Goal: Information Seeking & Learning: Find specific fact

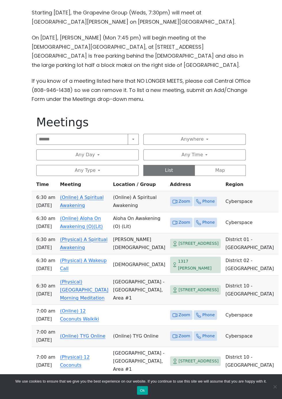
scroll to position [203, 0]
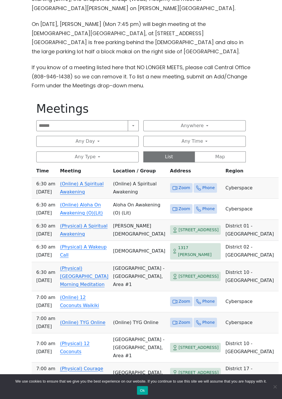
click at [198, 90] on p "If you know of a meeting listed here that NO LONGER MEETS, please call Central …" at bounding box center [141, 76] width 219 height 27
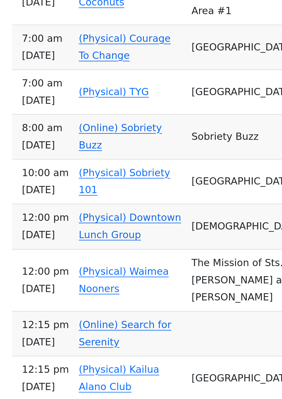
scroll to position [391, 0]
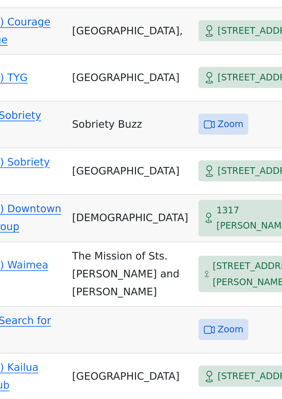
click at [116, 74] on td "St. Peter's Episcopal Church" at bounding box center [142, 63] width 57 height 21
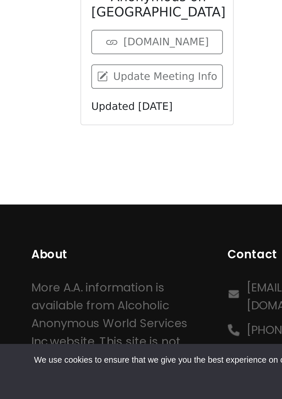
scroll to position [748, 0]
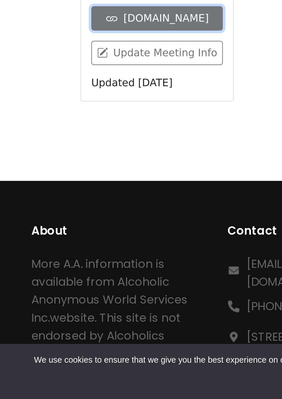
click at [83, 233] on link "oahuaa.org" at bounding box center [70, 227] width 59 height 11
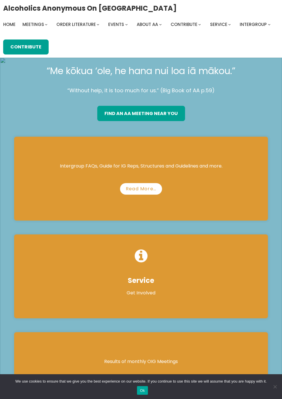
click at [237, 194] on div "Intergroup FAQs, Guide for IG Reps, Structures and Guidelines and more. Read Mo…" at bounding box center [141, 179] width 254 height 84
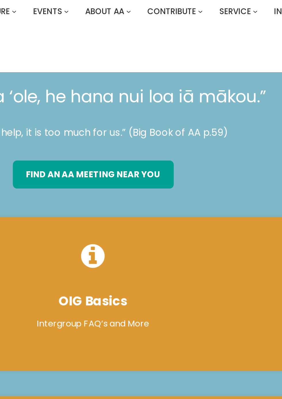
scroll to position [0, 0]
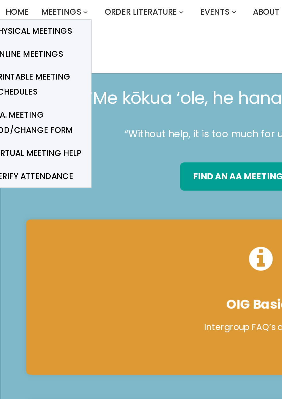
click at [32, 26] on span "Meetings" at bounding box center [33, 24] width 22 height 6
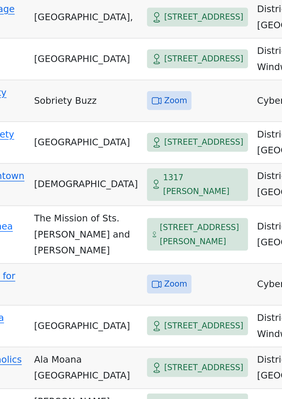
scroll to position [446, 0]
